Goal: Task Accomplishment & Management: Use online tool/utility

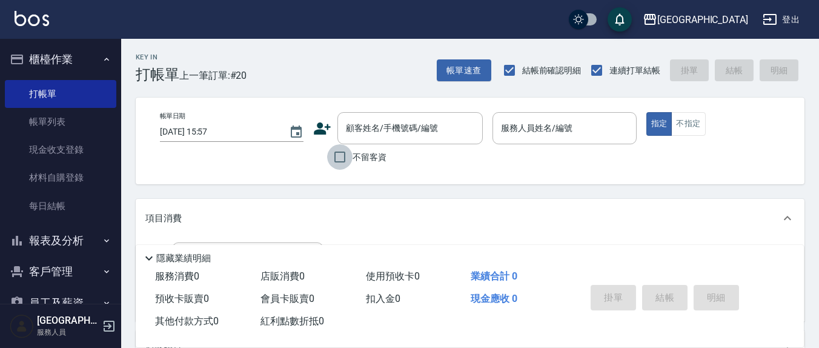
click at [336, 153] on input "不留客資" at bounding box center [339, 156] width 25 height 25
checkbox input "true"
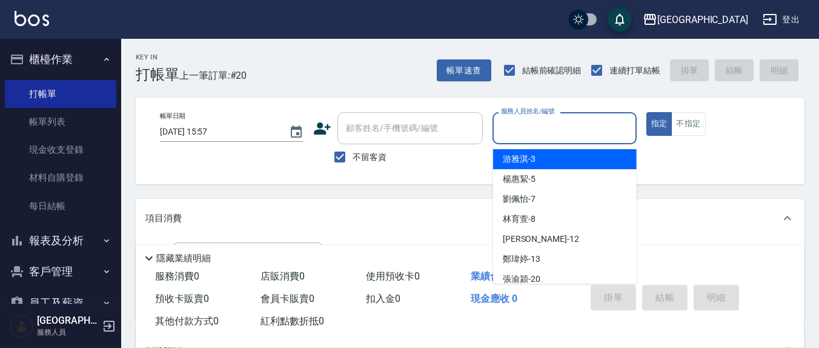
click at [514, 125] on input "服務人員姓名/編號" at bounding box center [564, 128] width 133 height 21
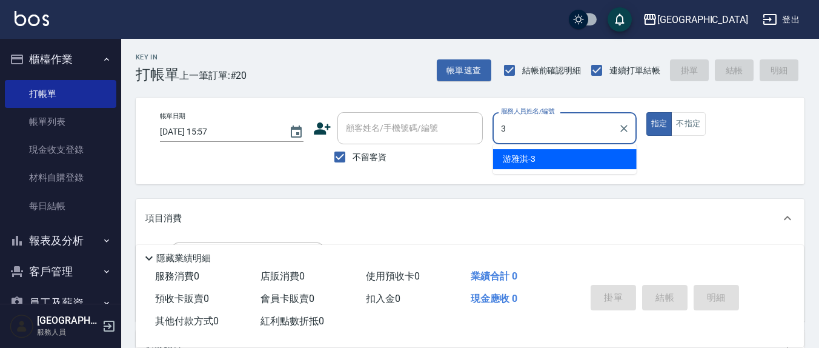
type input "游雅淇-3"
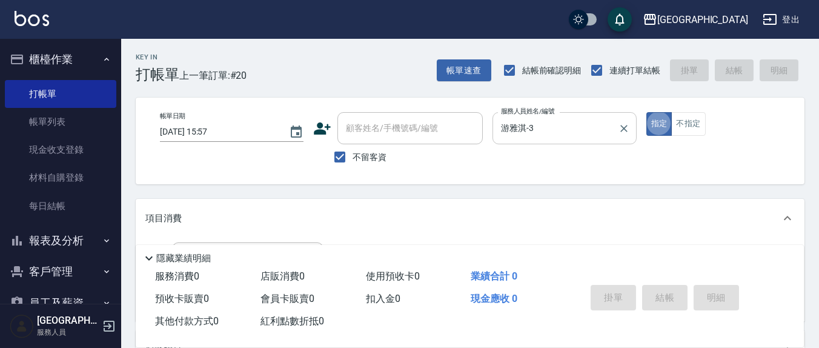
type button "true"
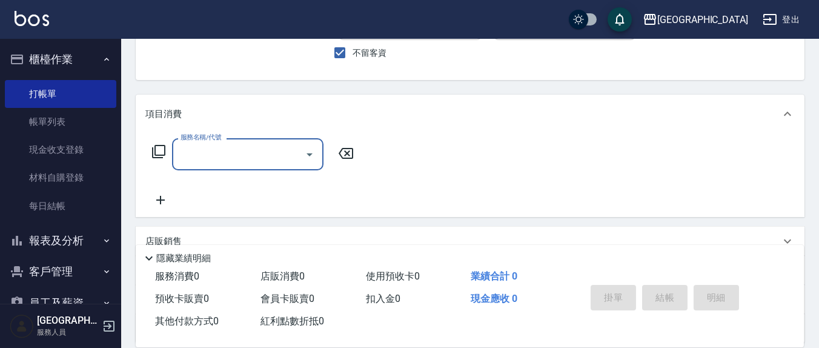
scroll to position [126, 0]
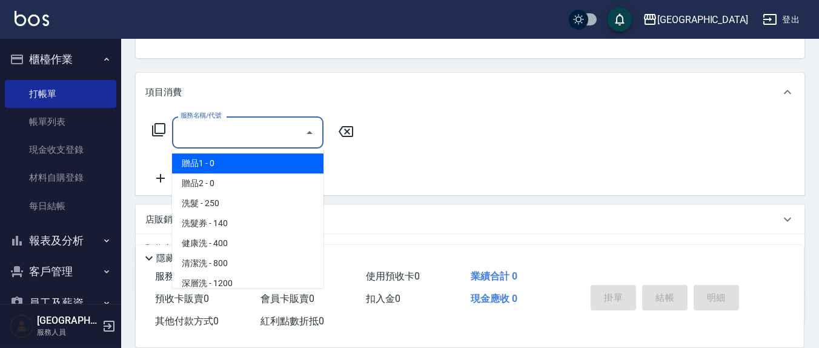
click at [227, 125] on input "服務名稱/代號" at bounding box center [239, 132] width 122 height 21
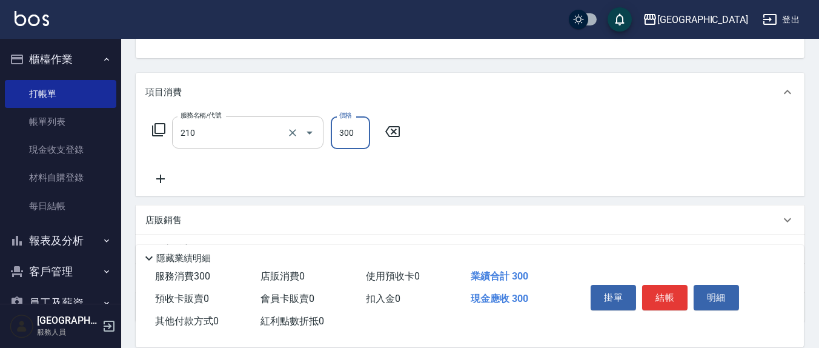
type input "歐娜洗髮精(210)"
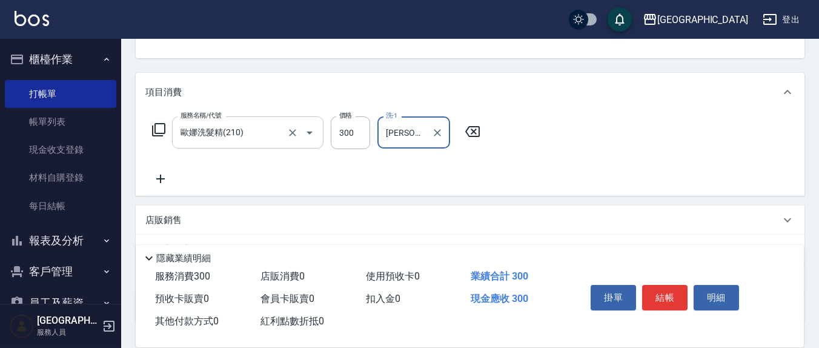
type input "[PERSON_NAME]-21"
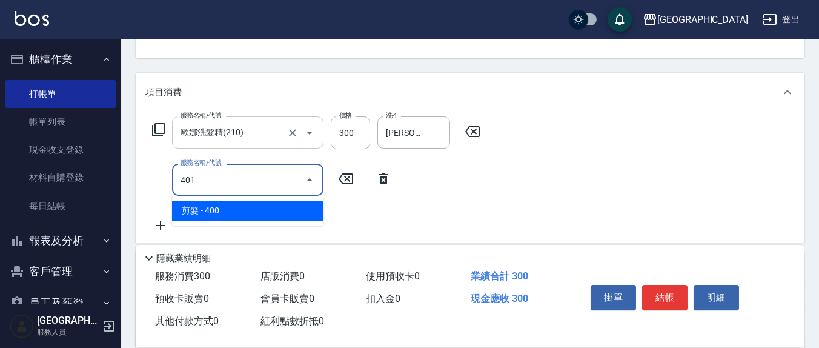
type input "剪髮(401)"
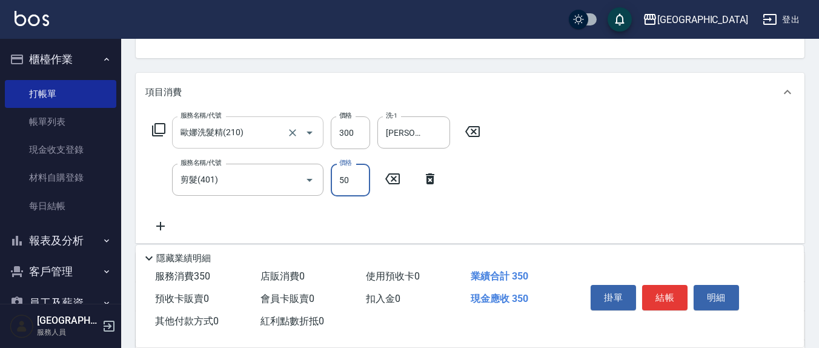
type input "50"
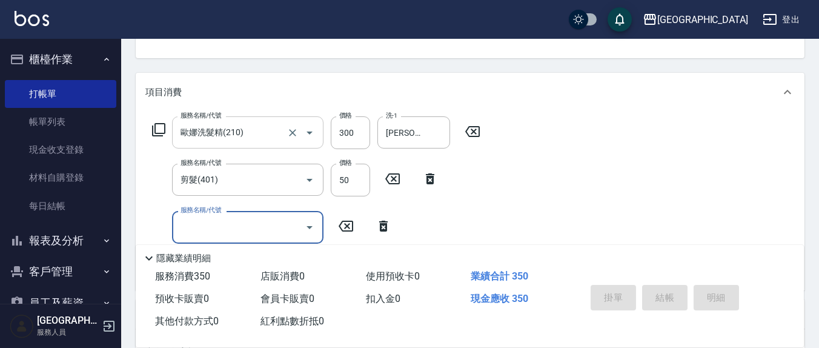
type input "[DATE] 17:25"
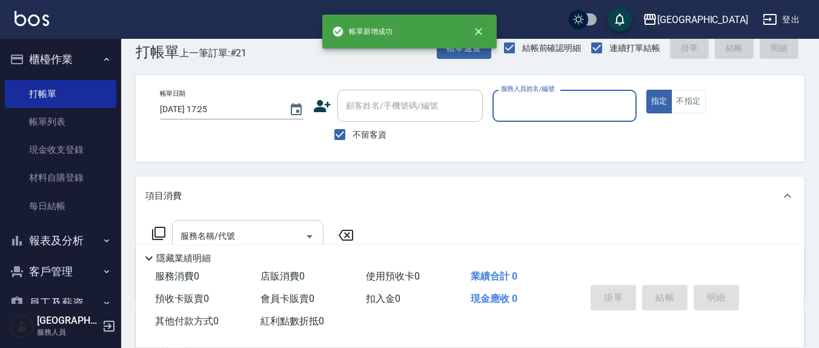
scroll to position [0, 0]
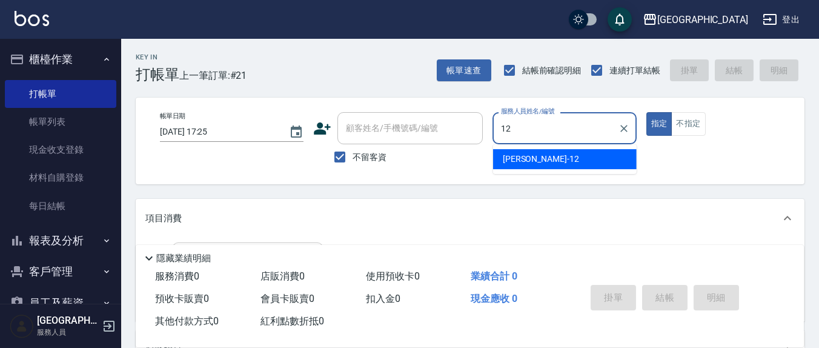
type input "[PERSON_NAME]-12"
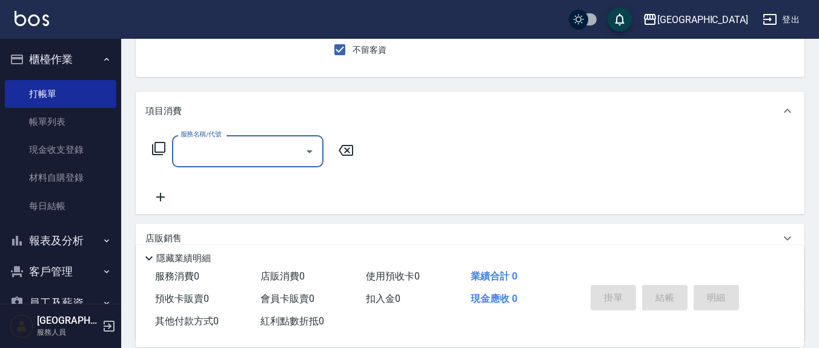
scroll to position [126, 0]
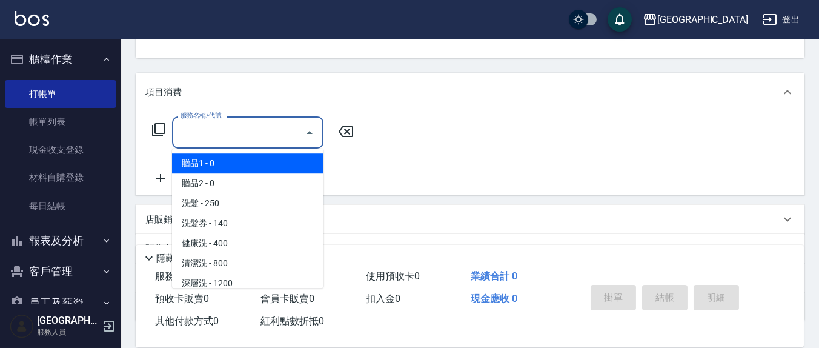
click at [226, 138] on input "服務名稱/代號" at bounding box center [239, 132] width 122 height 21
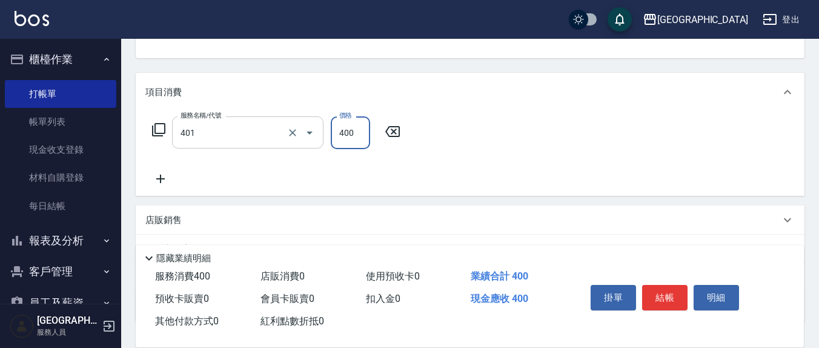
type input "剪髮(401)"
type input "300"
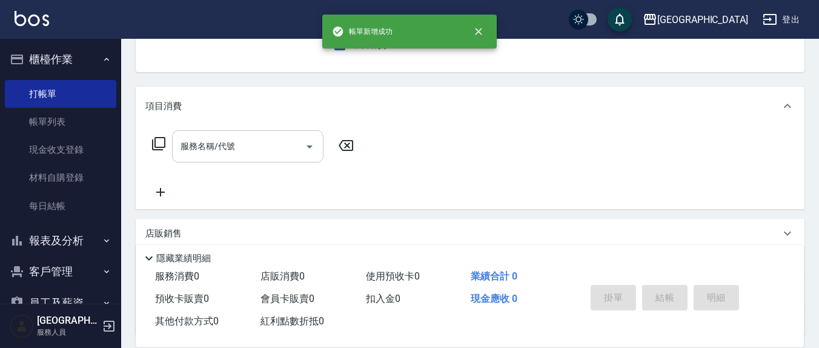
scroll to position [0, 0]
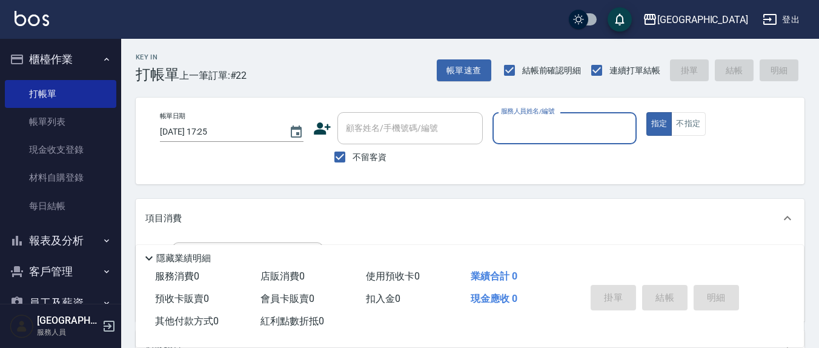
drag, startPoint x: 335, startPoint y: 161, endPoint x: 365, endPoint y: 136, distance: 38.7
click at [337, 159] on input "不留客資" at bounding box center [339, 156] width 25 height 25
checkbox input "false"
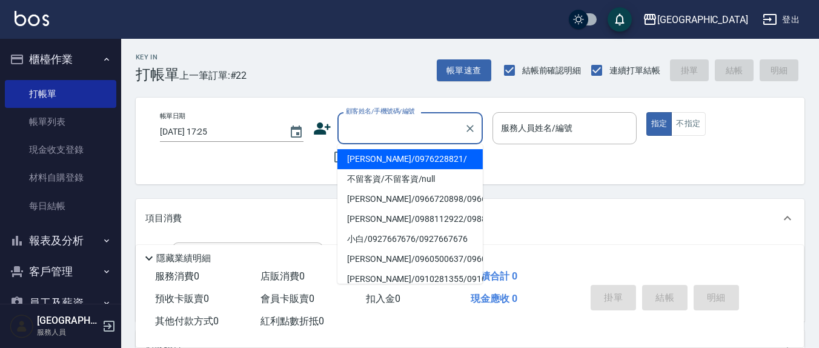
click at [365, 135] on input "顧客姓名/手機號碼/編號" at bounding box center [401, 128] width 116 height 21
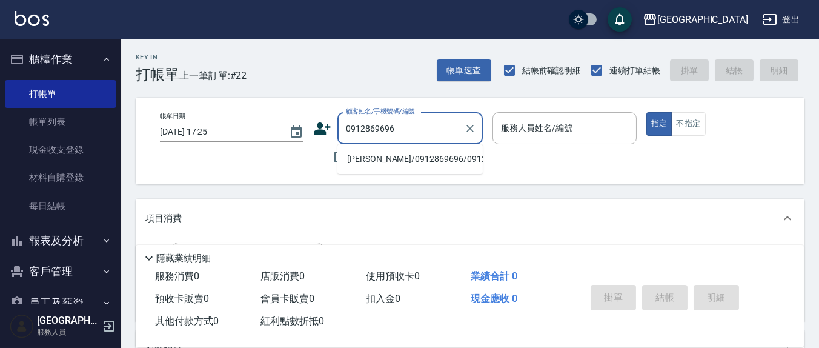
click at [381, 163] on li "[PERSON_NAME]/0912869696/0912869696" at bounding box center [410, 159] width 145 height 20
type input "[PERSON_NAME]/0912869696/0912869696"
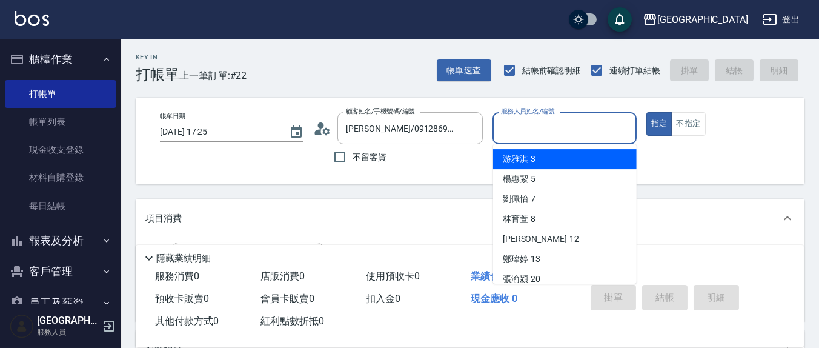
click at [516, 138] on input "服務人員姓名/編號" at bounding box center [564, 128] width 133 height 21
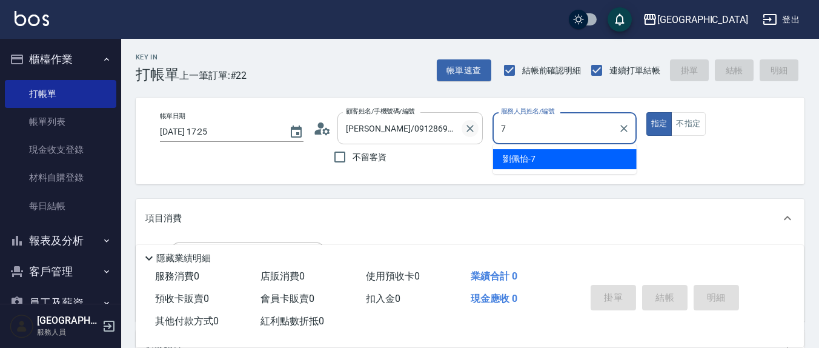
type input "[PERSON_NAME]7"
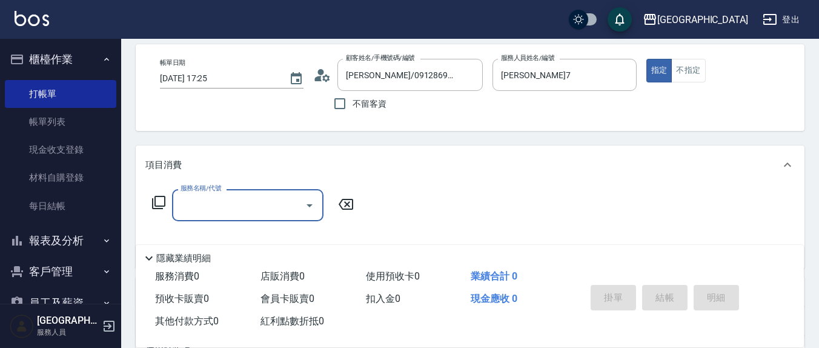
scroll to position [126, 0]
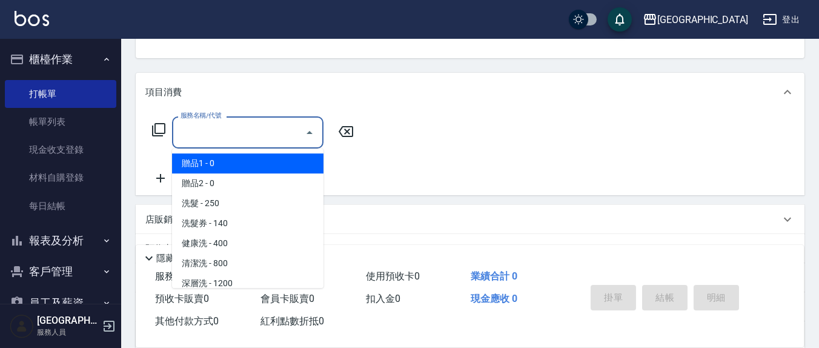
drag, startPoint x: 238, startPoint y: 136, endPoint x: 235, endPoint y: 144, distance: 8.8
click at [235, 141] on input "服務名稱/代號" at bounding box center [239, 132] width 122 height 21
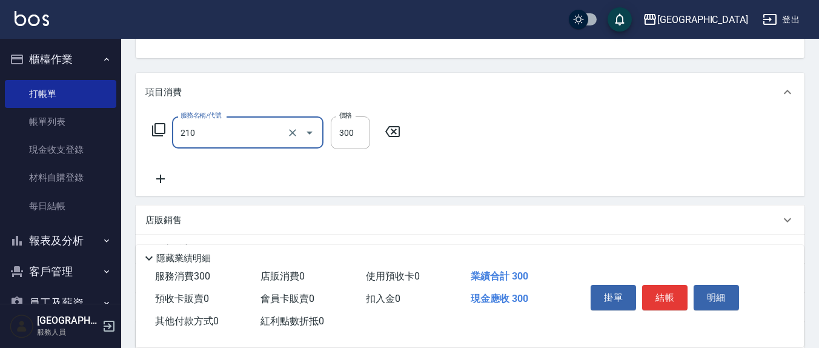
type input "歐娜洗髮精(210)"
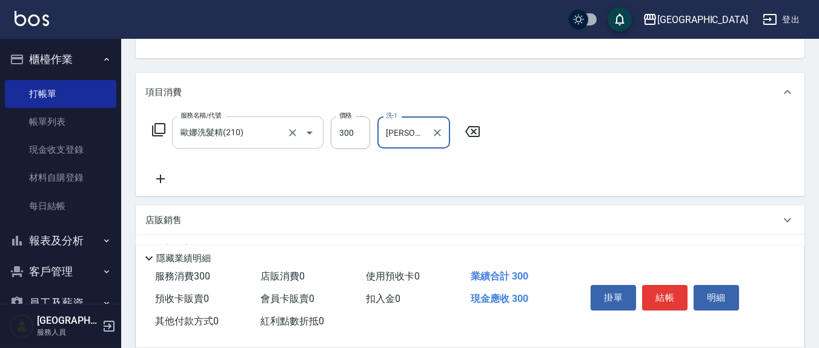
type input "[PERSON_NAME]-21"
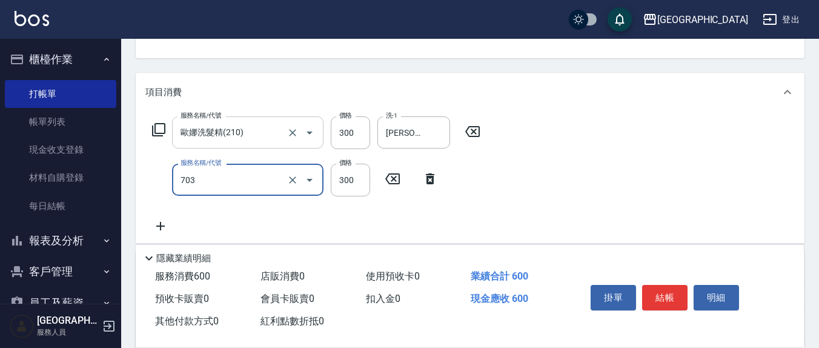
type input "(1236)設計師(703)"
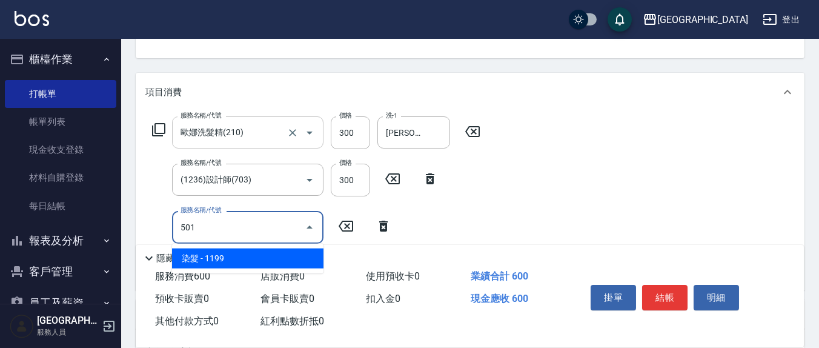
type input "染髮(501)"
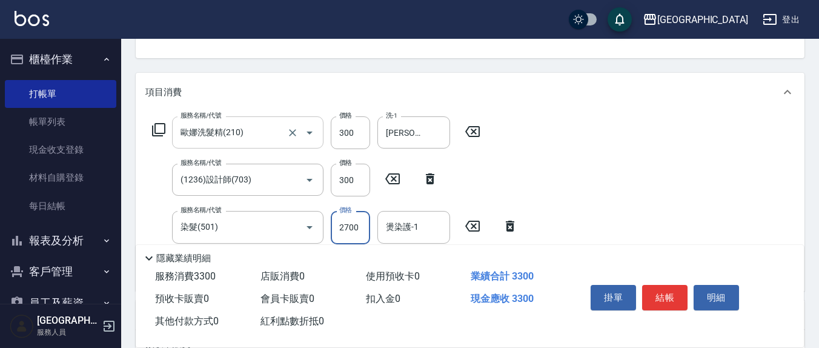
type input "2700"
type input "[PERSON_NAME]-21"
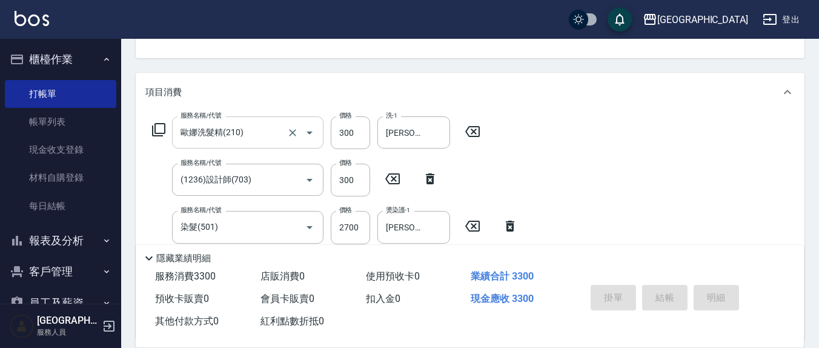
type input "[DATE] 17:26"
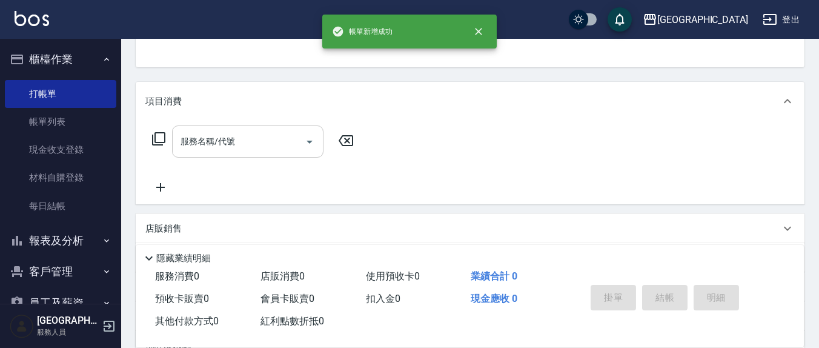
scroll to position [0, 0]
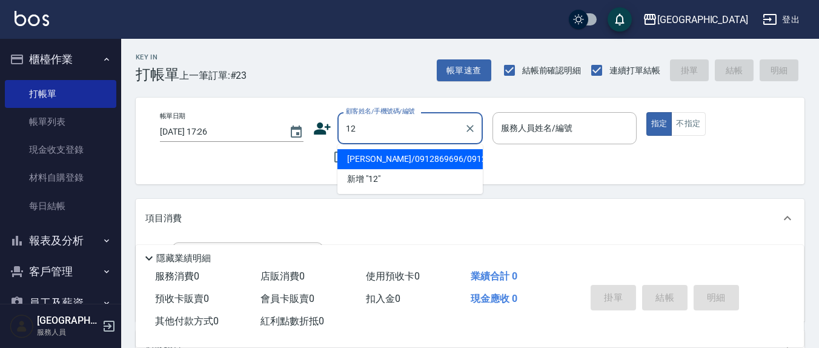
click at [647, 112] on button "指定" at bounding box center [660, 124] width 26 height 24
type input "[PERSON_NAME]/0912869696/0912869696"
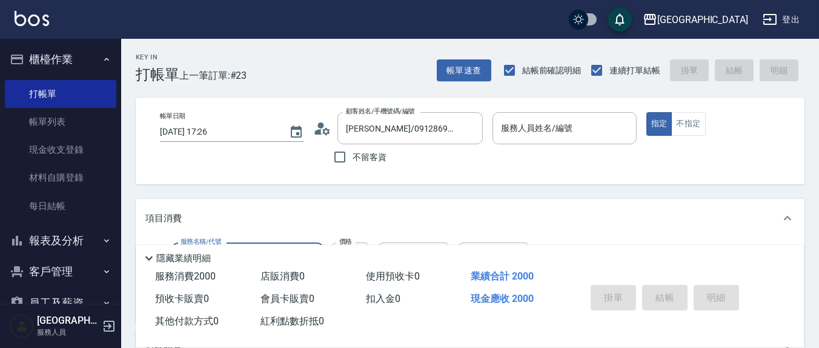
type input "MK果酸燙2000(310)"
click at [335, 161] on input "不留客資" at bounding box center [339, 156] width 25 height 25
checkbox input "true"
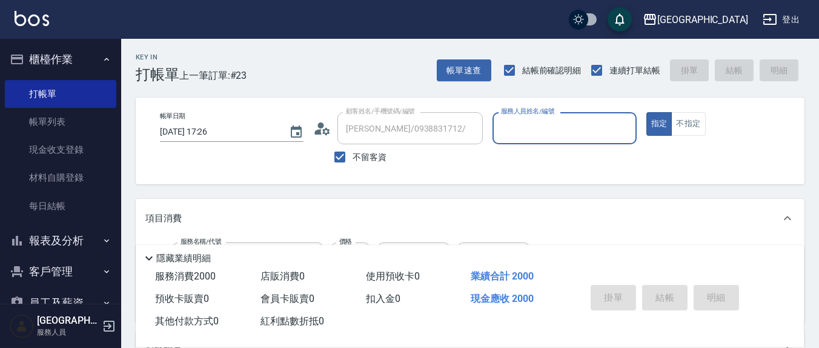
click at [567, 141] on div "服務人員姓名/編號" at bounding box center [565, 128] width 144 height 32
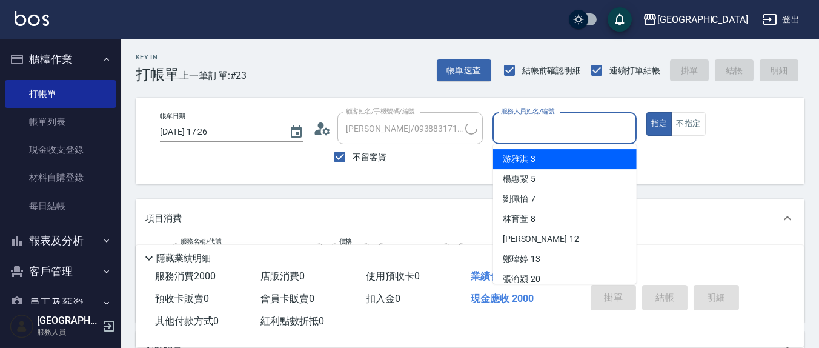
type input "[PERSON_NAME]/0916223613/"
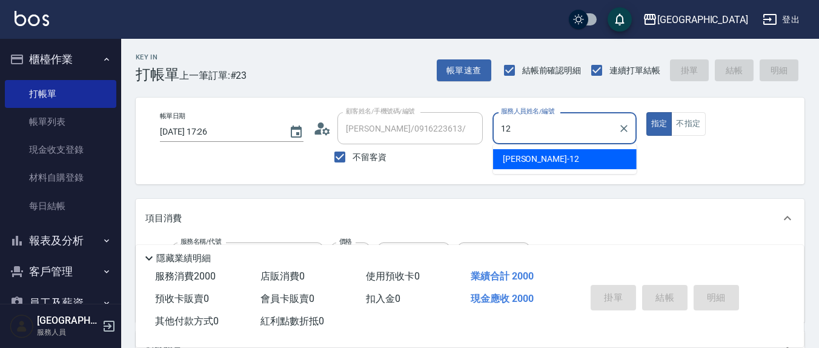
type input "[PERSON_NAME]-12"
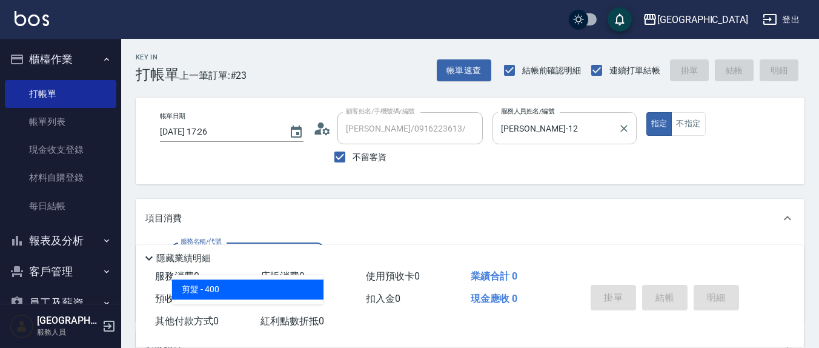
type input "剪髮(401)"
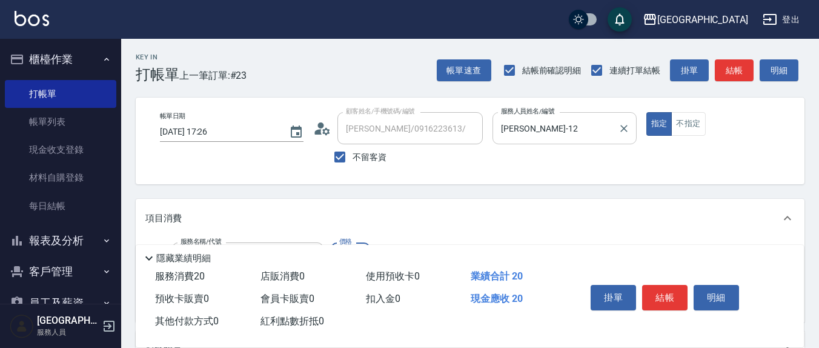
type input "200"
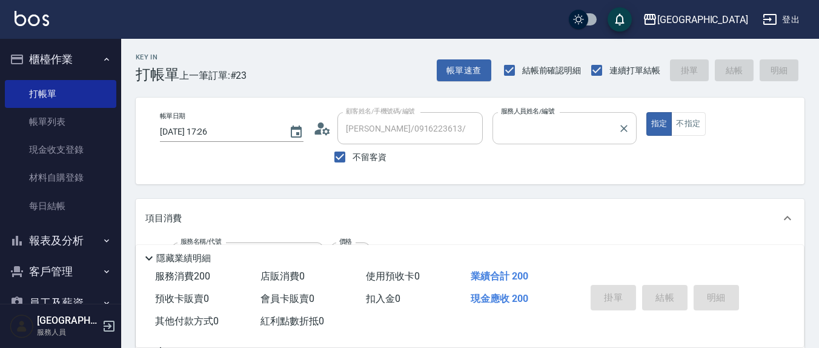
click at [647, 112] on button "指定" at bounding box center [660, 124] width 26 height 24
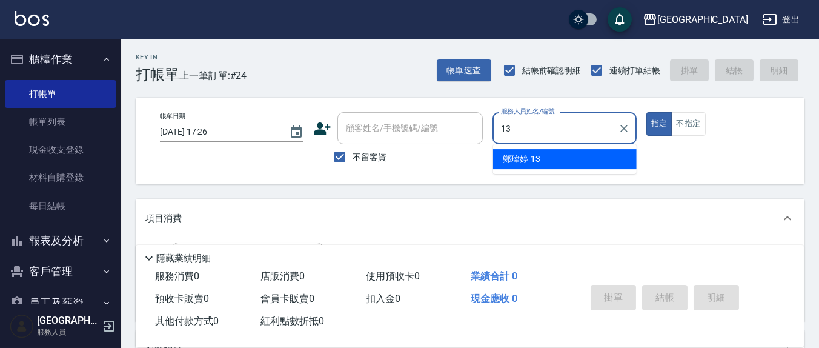
type input "鄭瑋婷-13"
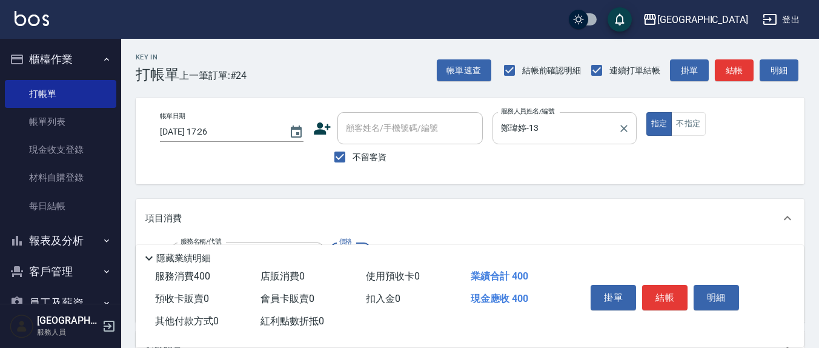
type input "健康洗(206)"
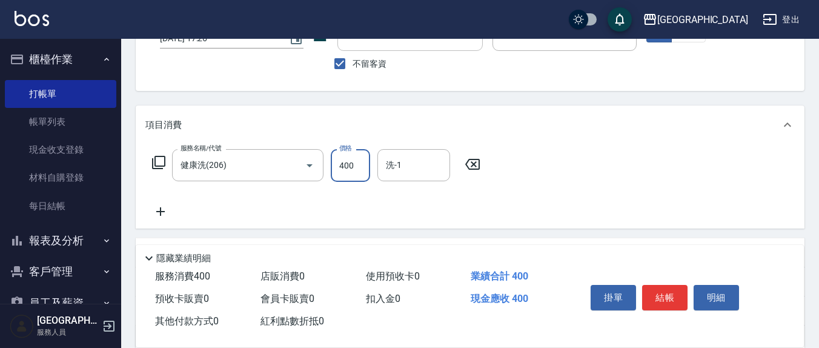
scroll to position [126, 0]
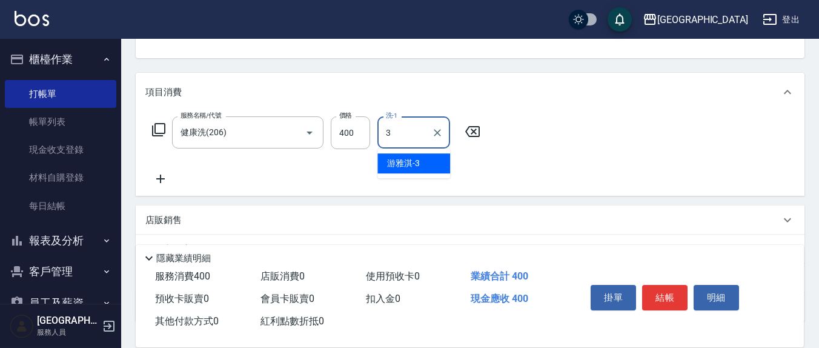
type input "游雅淇-3"
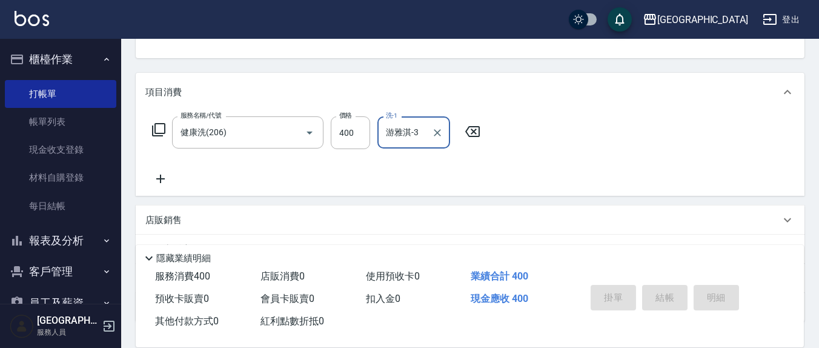
type input "[DATE] 17:27"
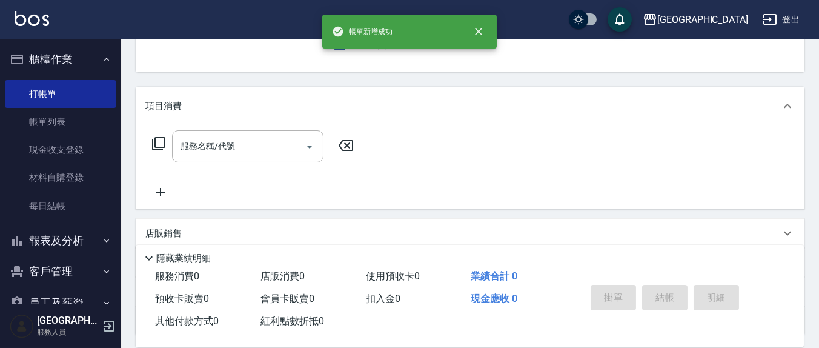
scroll to position [0, 0]
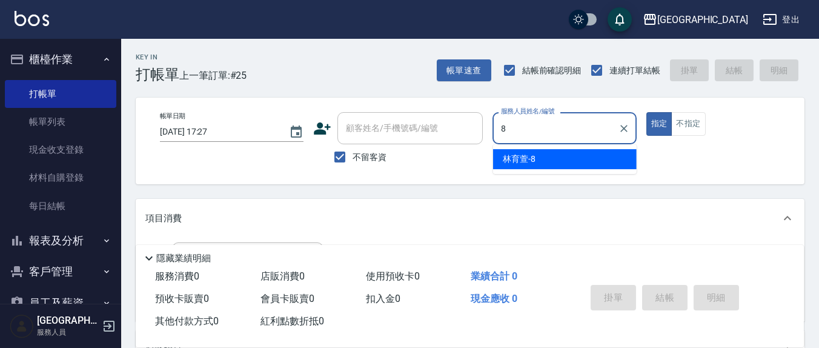
type input "林育萱-8"
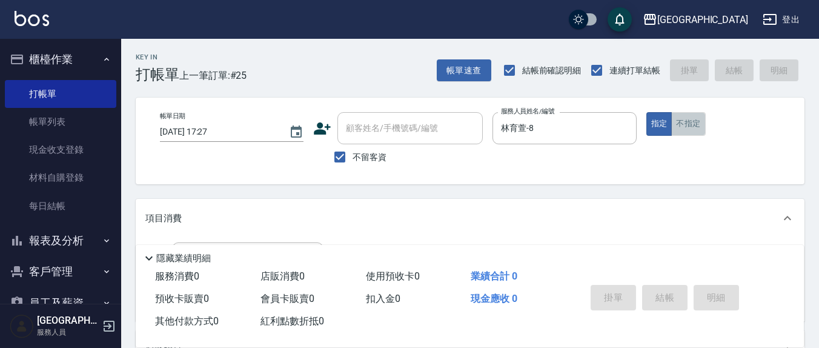
click at [693, 124] on button "不指定" at bounding box center [689, 124] width 34 height 24
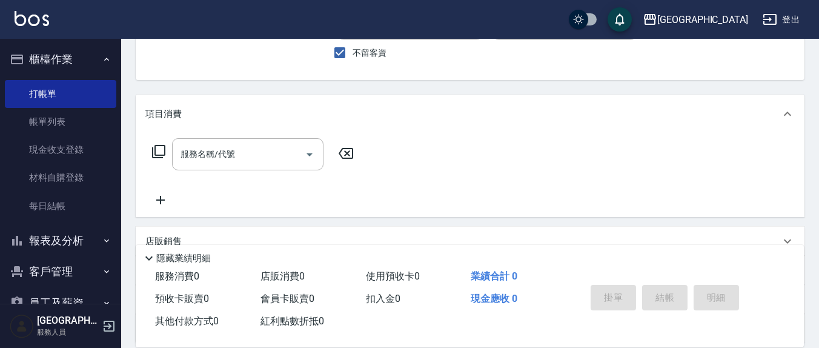
scroll to position [126, 0]
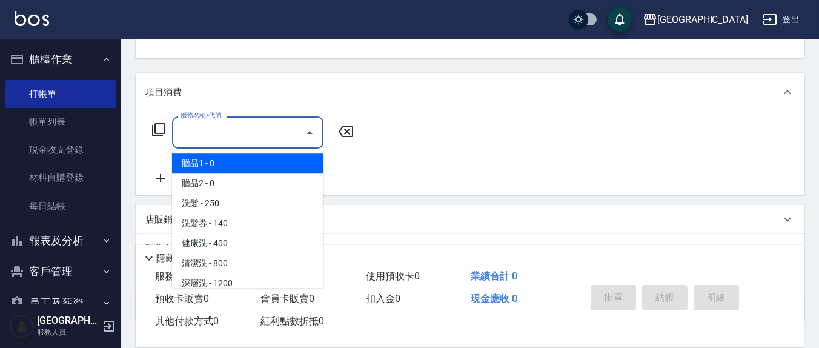
click at [264, 134] on input "服務名稱/代號" at bounding box center [239, 132] width 122 height 21
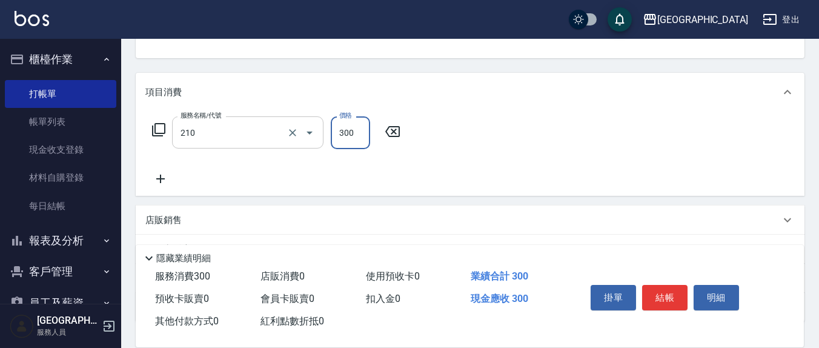
type input "歐娜洗髮精(210)"
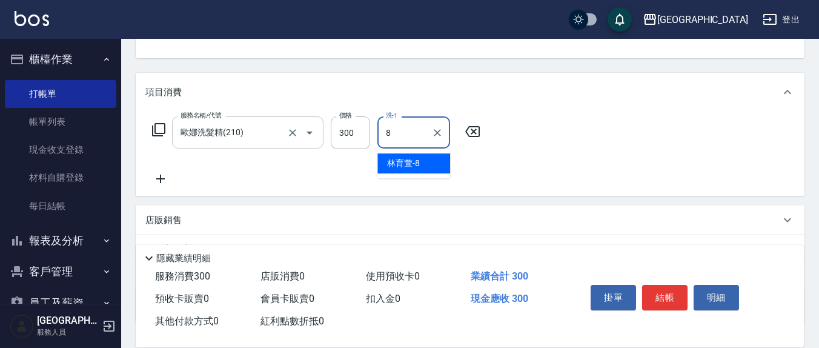
type input "林育萱-8"
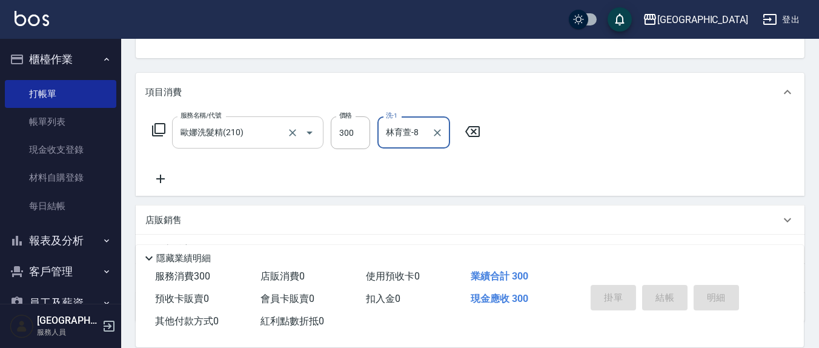
type button "false"
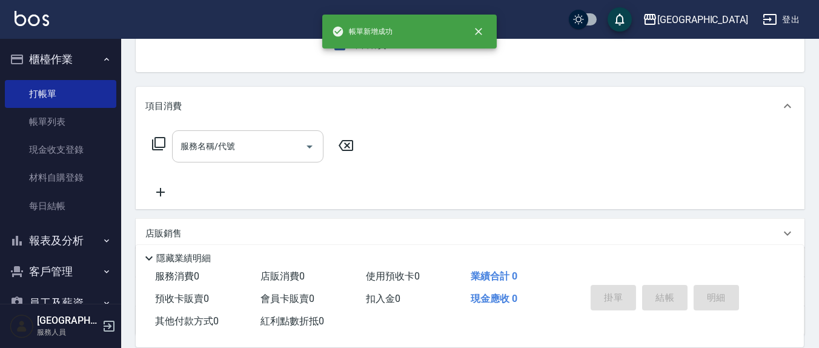
scroll to position [0, 0]
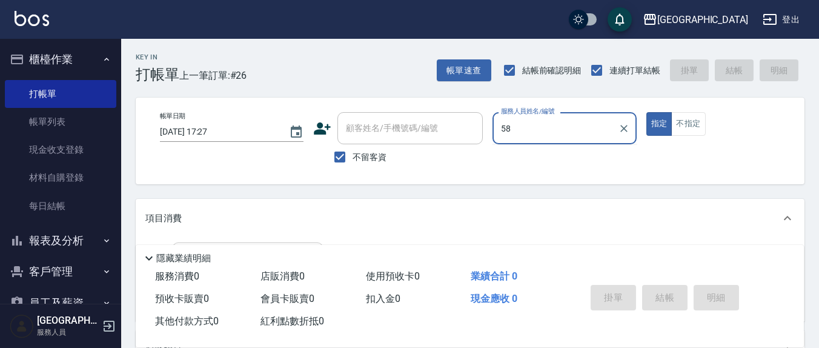
type input "58"
click at [647, 112] on button "指定" at bounding box center [660, 124] width 26 height 24
type input "2"
type input "0"
type input "01"
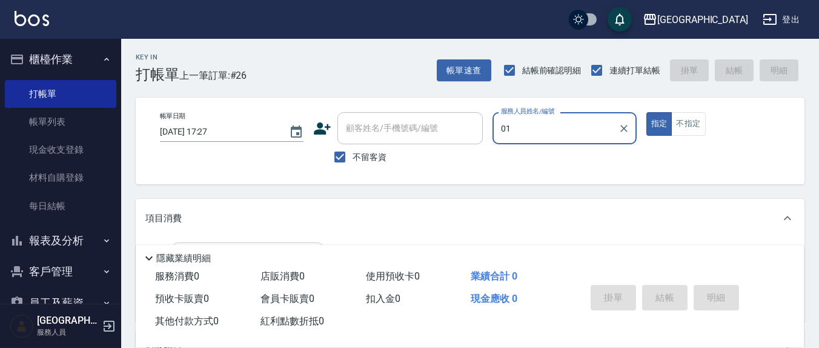
click at [647, 112] on button "指定" at bounding box center [660, 124] width 26 height 24
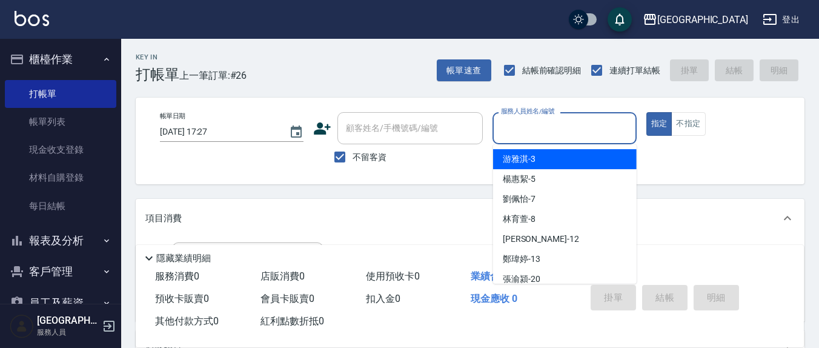
click at [519, 125] on div "服務人員姓名/編號 服務人員姓名/編號" at bounding box center [565, 128] width 144 height 32
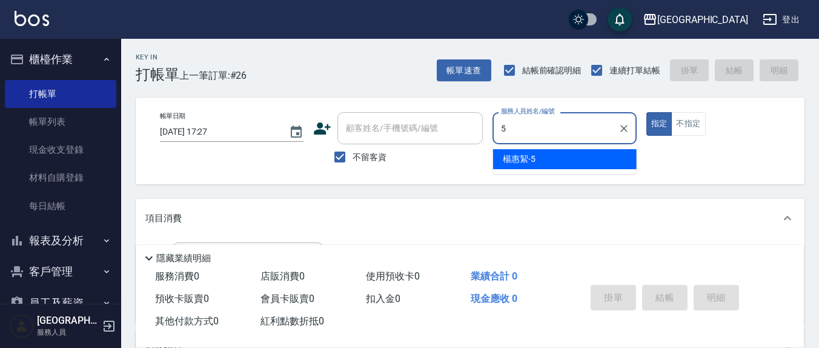
type input "[PERSON_NAME]5"
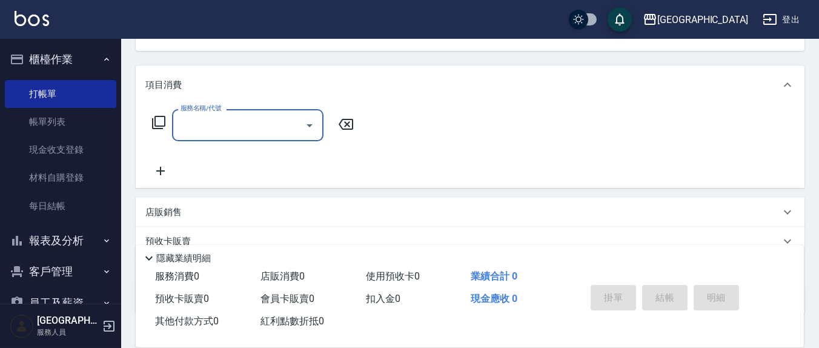
scroll to position [213, 0]
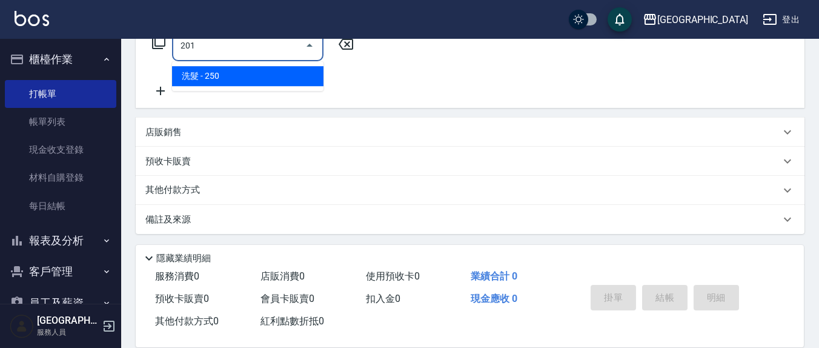
type input "洗髮(201)"
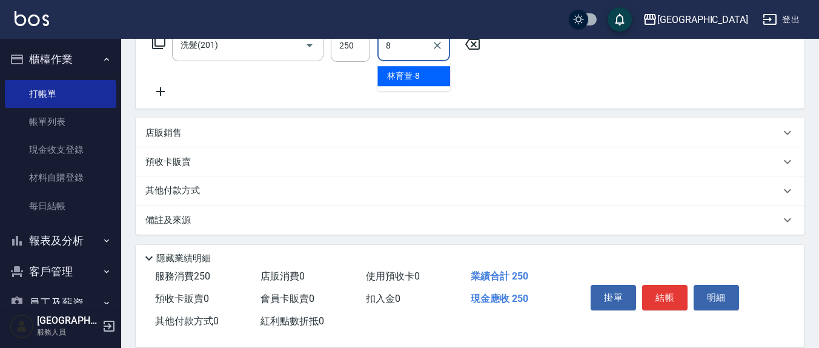
type input "林育萱-8"
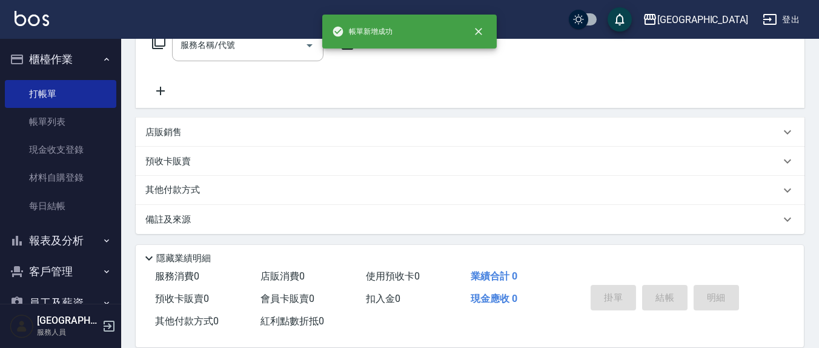
scroll to position [0, 0]
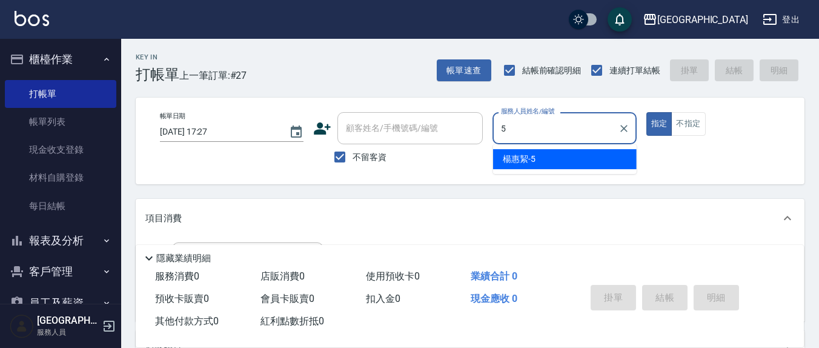
type input "[PERSON_NAME]5"
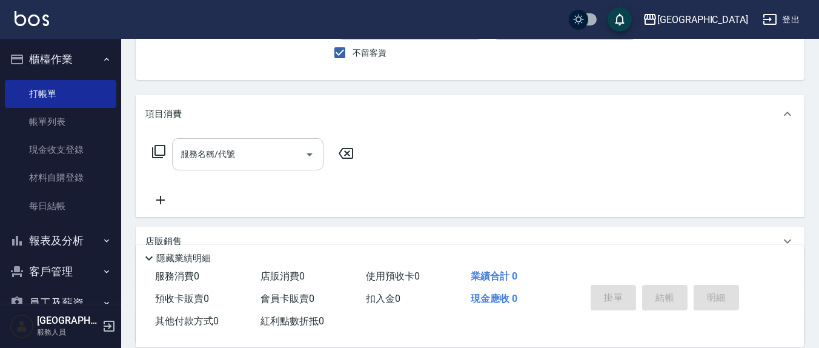
scroll to position [126, 0]
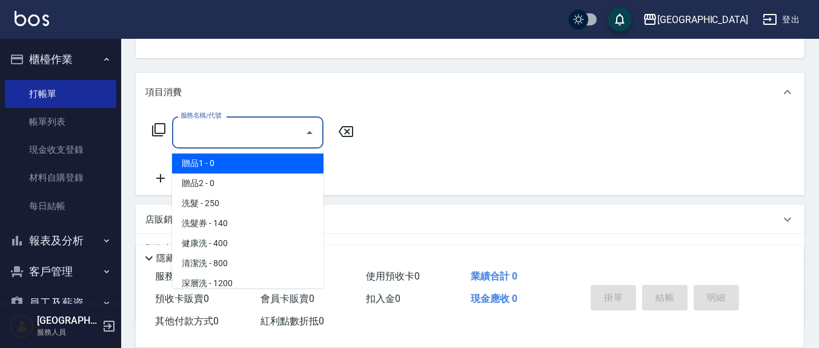
click at [255, 137] on input "服務名稱/代號" at bounding box center [239, 132] width 122 height 21
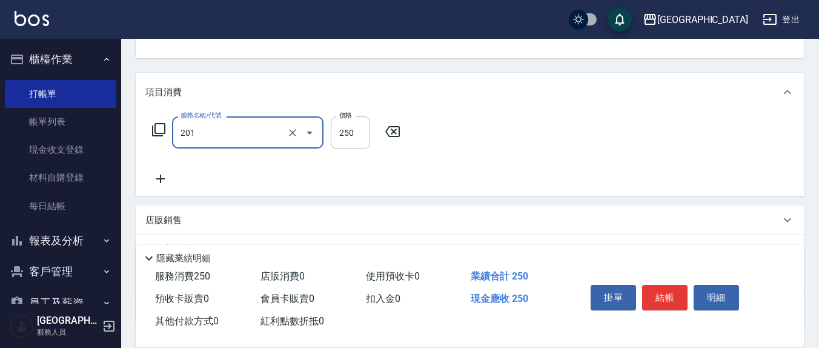
type input "洗髮(201)"
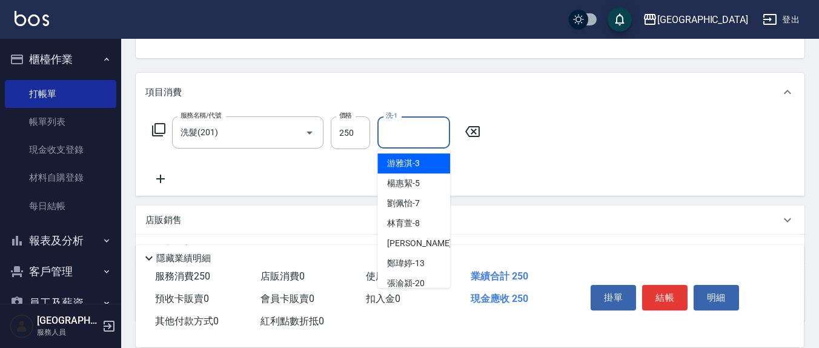
click at [433, 131] on input "洗-1" at bounding box center [414, 132] width 62 height 21
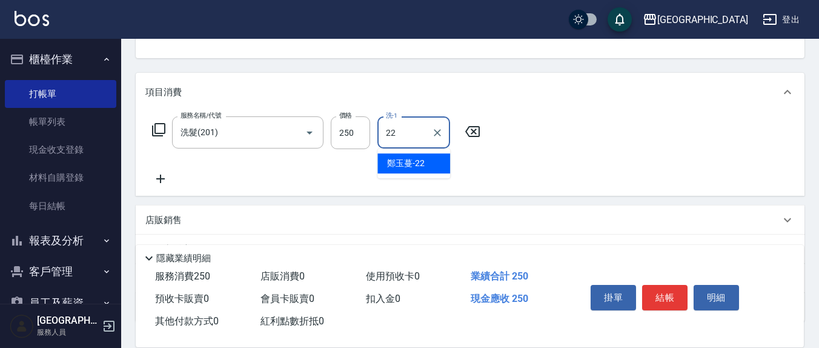
type input "鄭玉蔓-22"
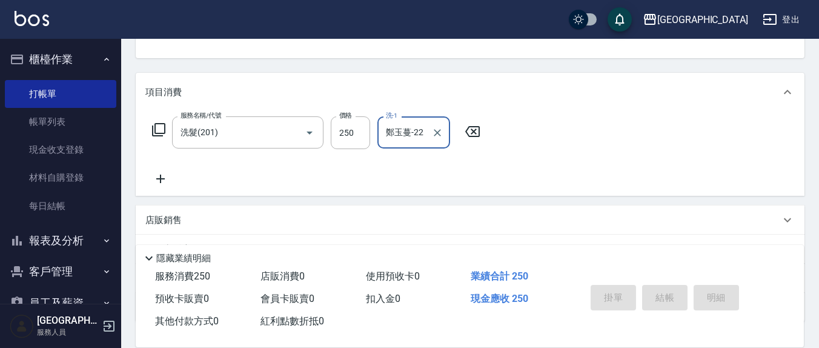
type input "[DATE] 17:28"
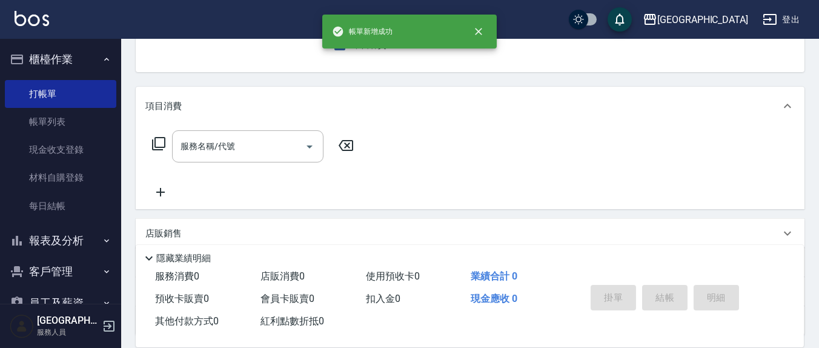
scroll to position [0, 0]
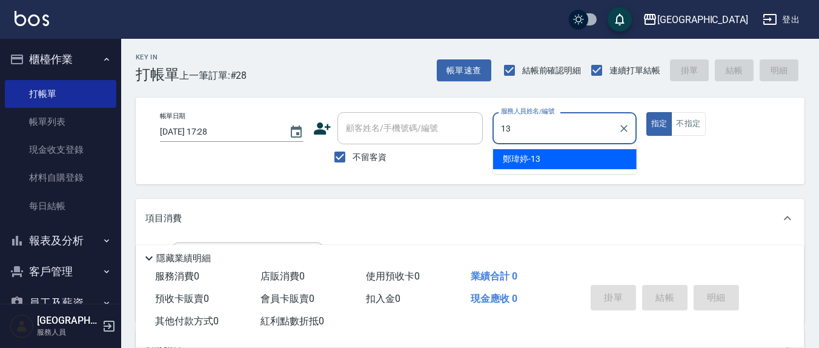
type input "鄭瑋婷-13"
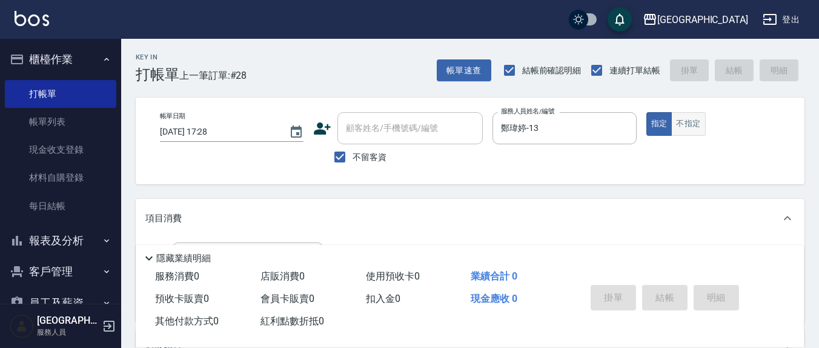
click at [699, 127] on button "不指定" at bounding box center [689, 124] width 34 height 24
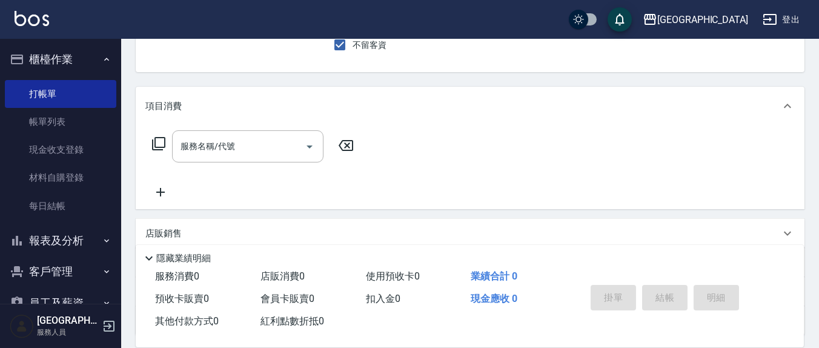
scroll to position [213, 0]
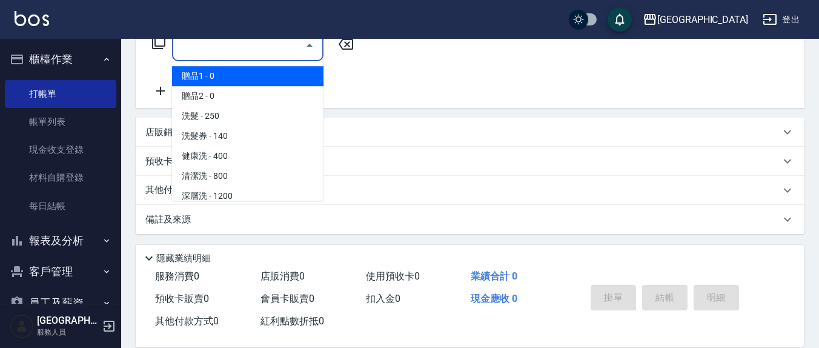
click at [275, 47] on input "服務名稱/代號" at bounding box center [239, 45] width 122 height 21
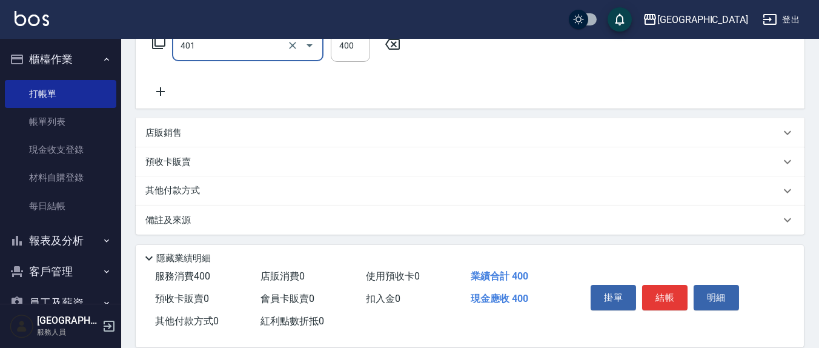
type input "剪髮(401)"
click at [346, 38] on div "[GEOGRAPHIC_DATA] 登出" at bounding box center [409, 19] width 819 height 39
click at [350, 48] on input "400" at bounding box center [350, 45] width 39 height 33
type input "200"
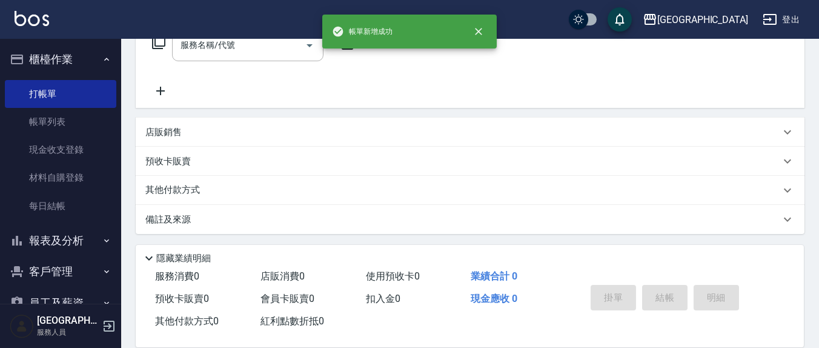
scroll to position [0, 0]
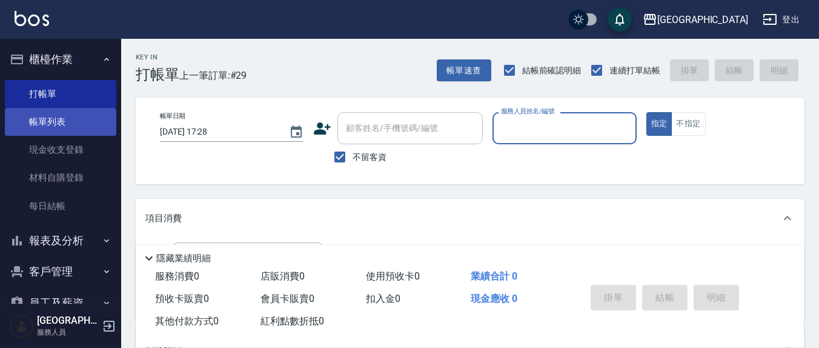
click at [55, 122] on link "帳單列表" at bounding box center [61, 122] width 112 height 28
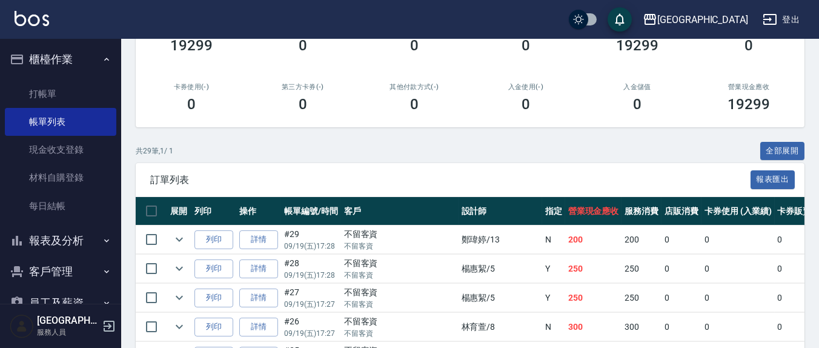
scroll to position [126, 0]
